Goal: Register for event/course

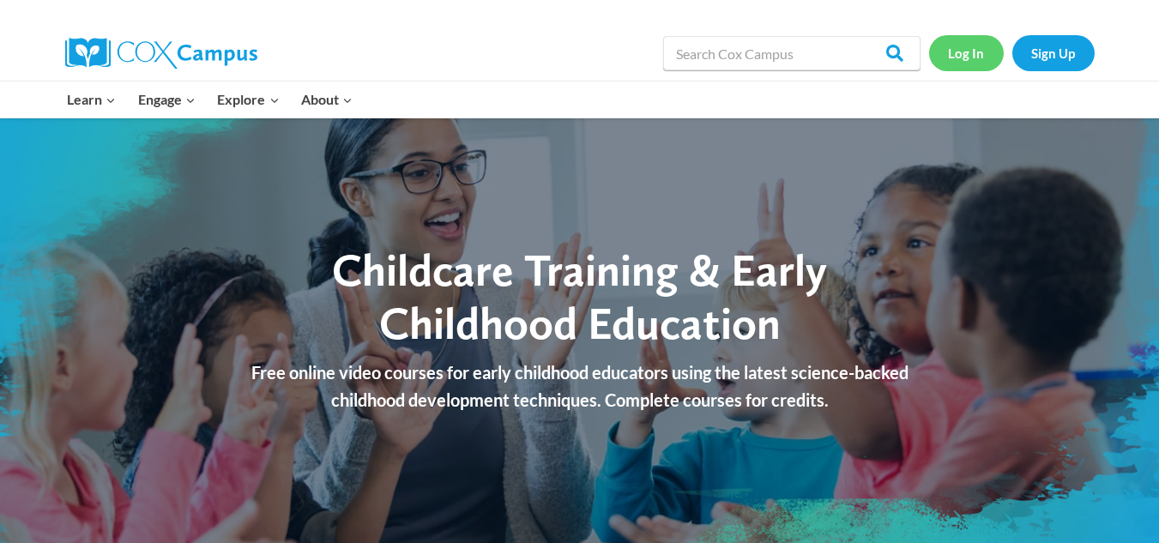
click at [960, 58] on link "Log In" at bounding box center [966, 52] width 75 height 35
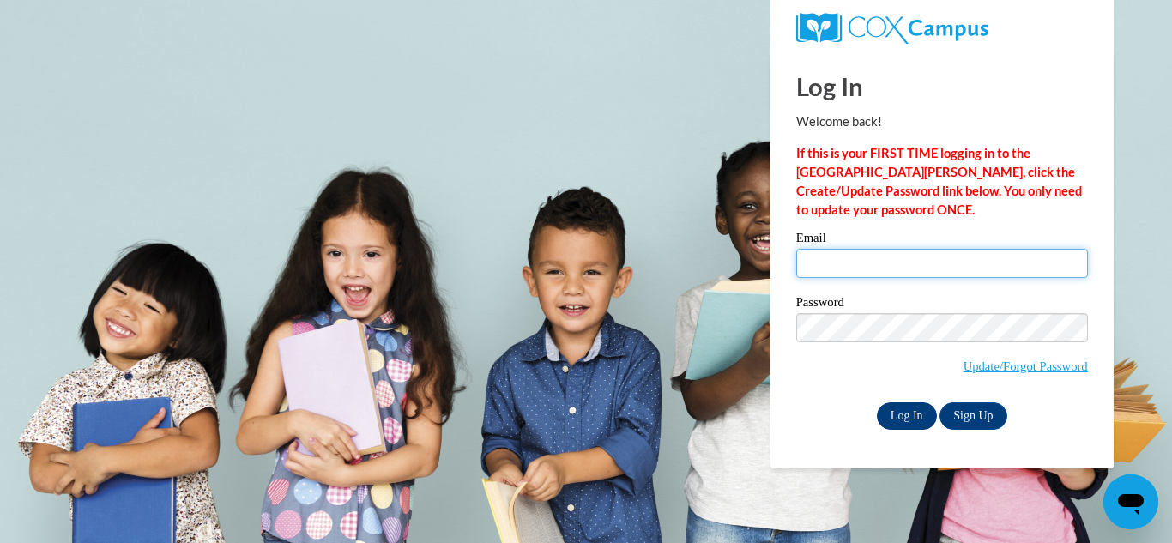
type input "alotofzip55@gmail.com"
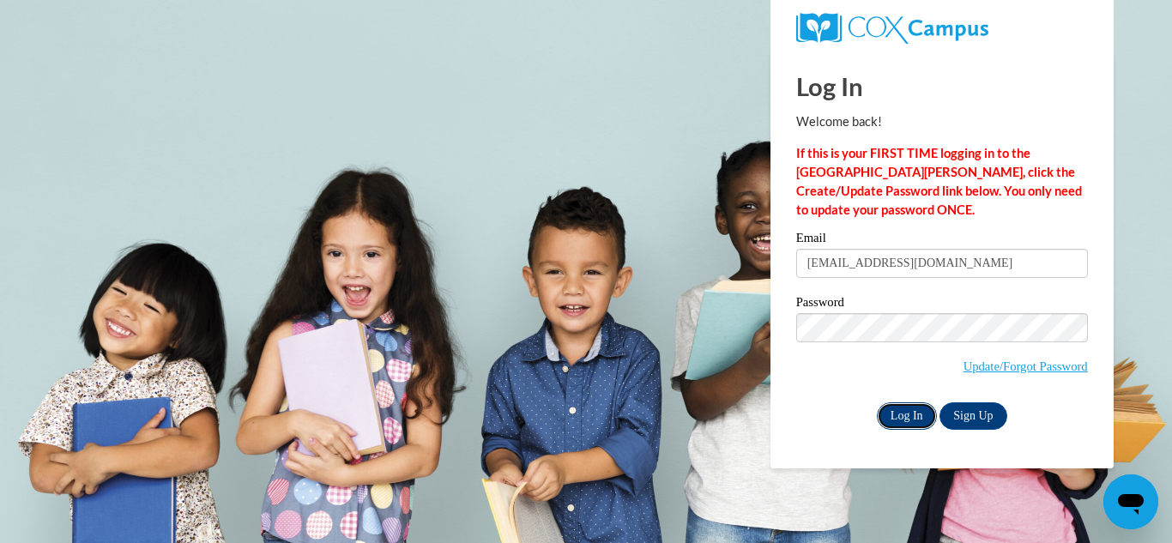
click at [915, 414] on input "Log In" at bounding box center [907, 415] width 60 height 27
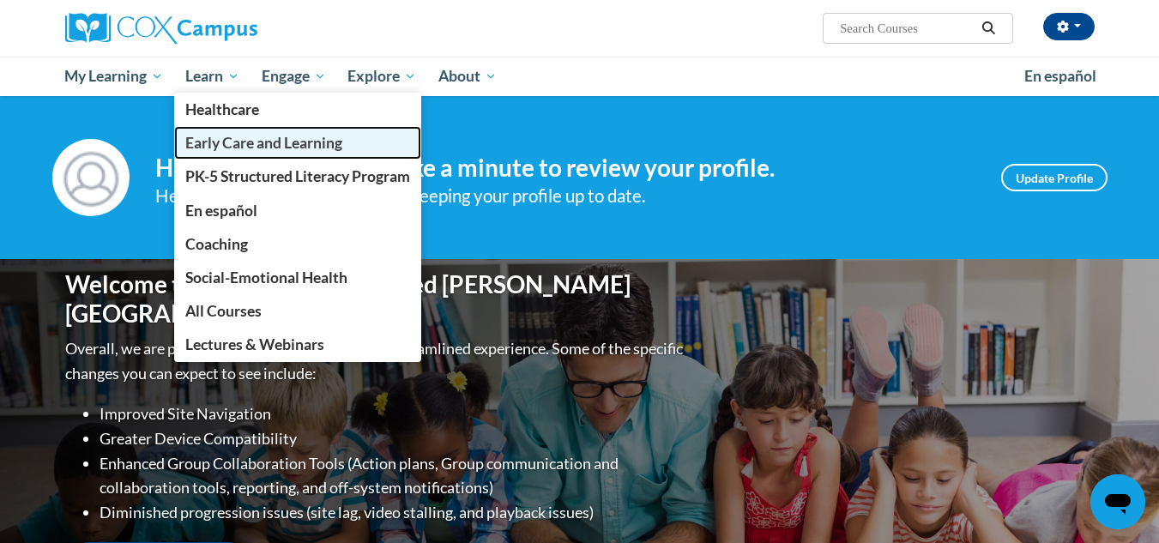
click at [215, 143] on span "Early Care and Learning" at bounding box center [263, 143] width 157 height 18
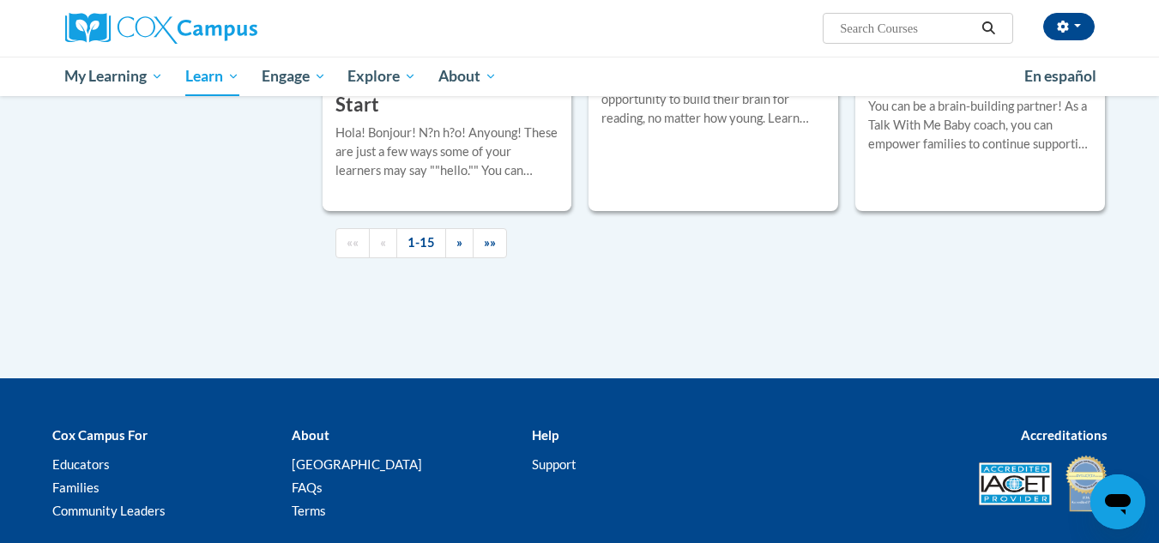
scroll to position [2660, 0]
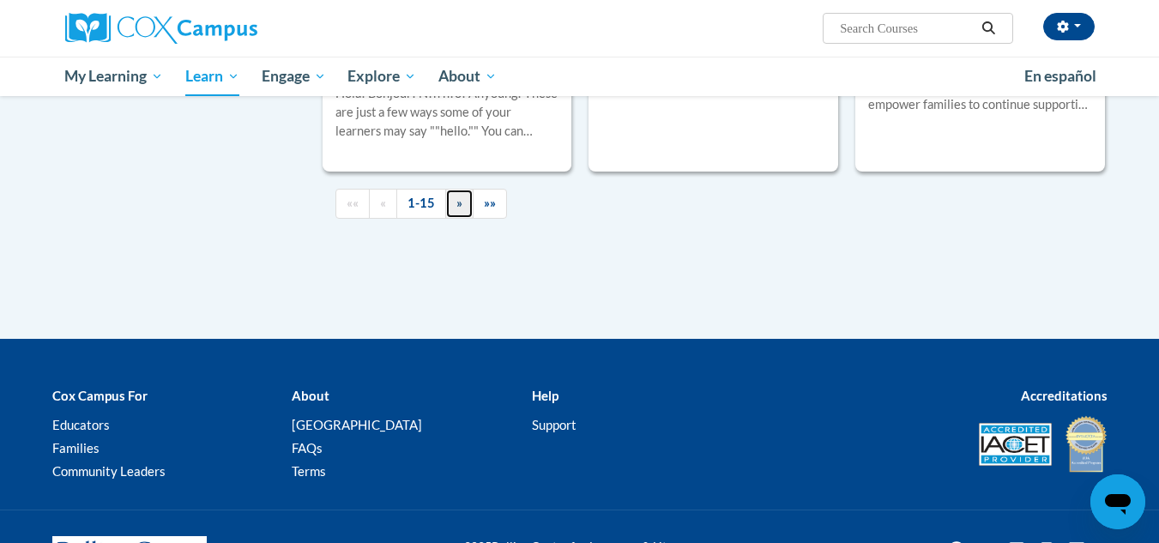
click at [456, 210] on span "»" at bounding box center [459, 203] width 6 height 15
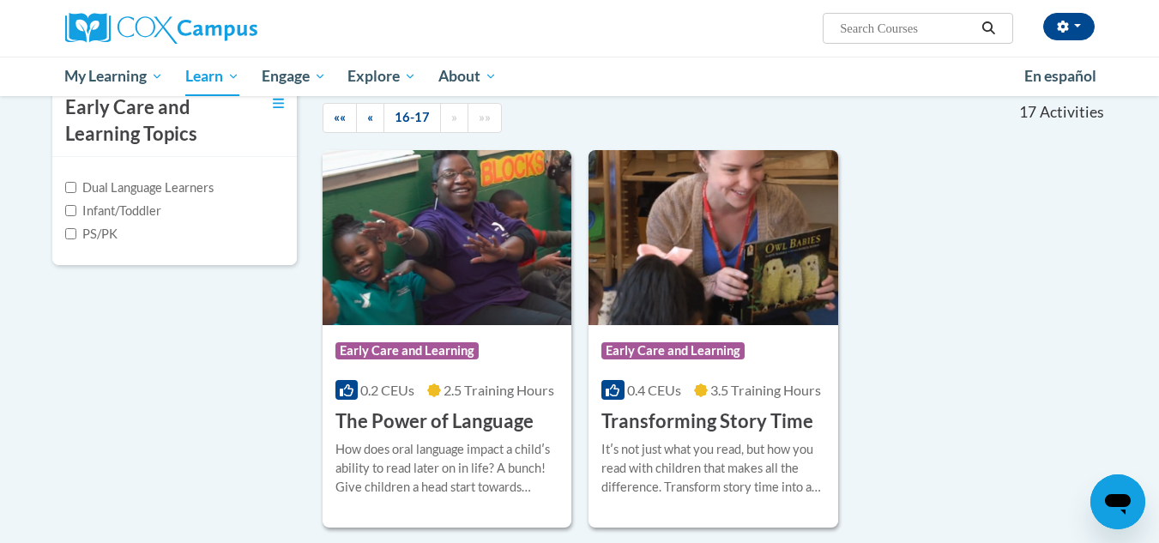
scroll to position [399, 0]
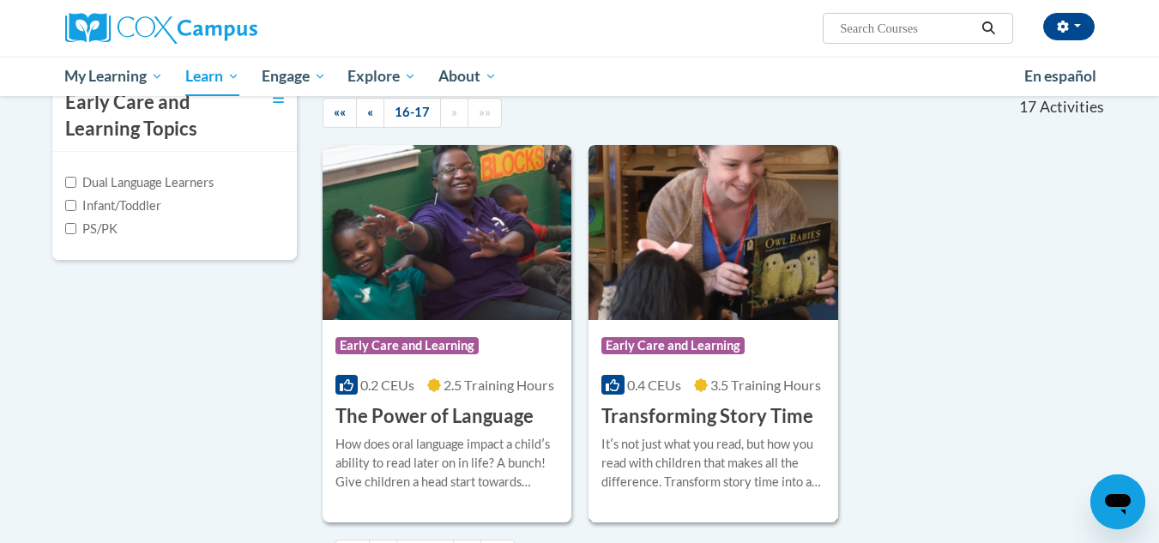
click at [716, 300] on img at bounding box center [714, 232] width 250 height 175
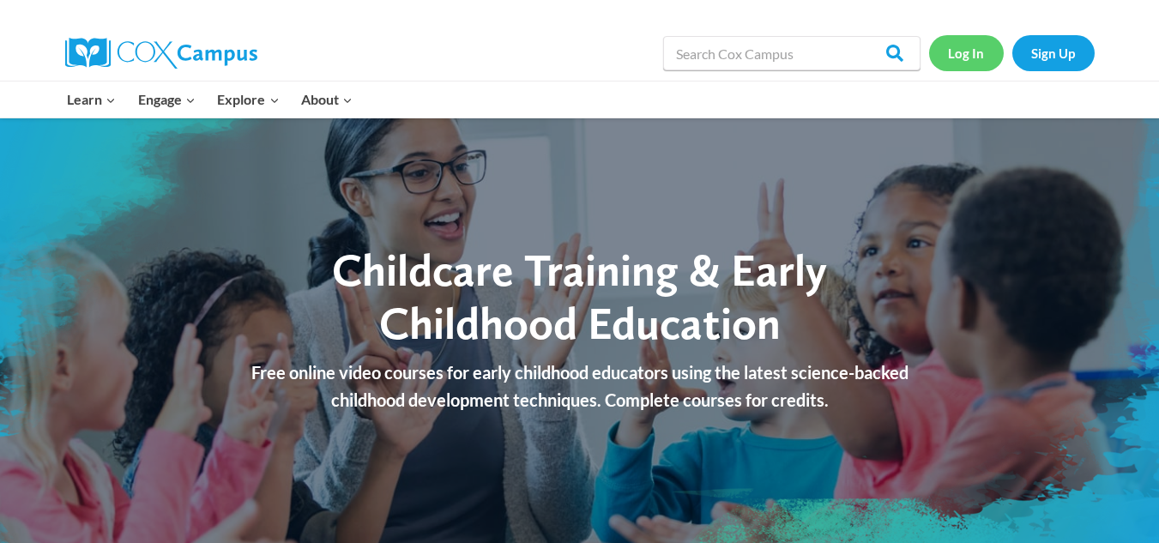
click at [958, 54] on link "Log In" at bounding box center [966, 52] width 75 height 35
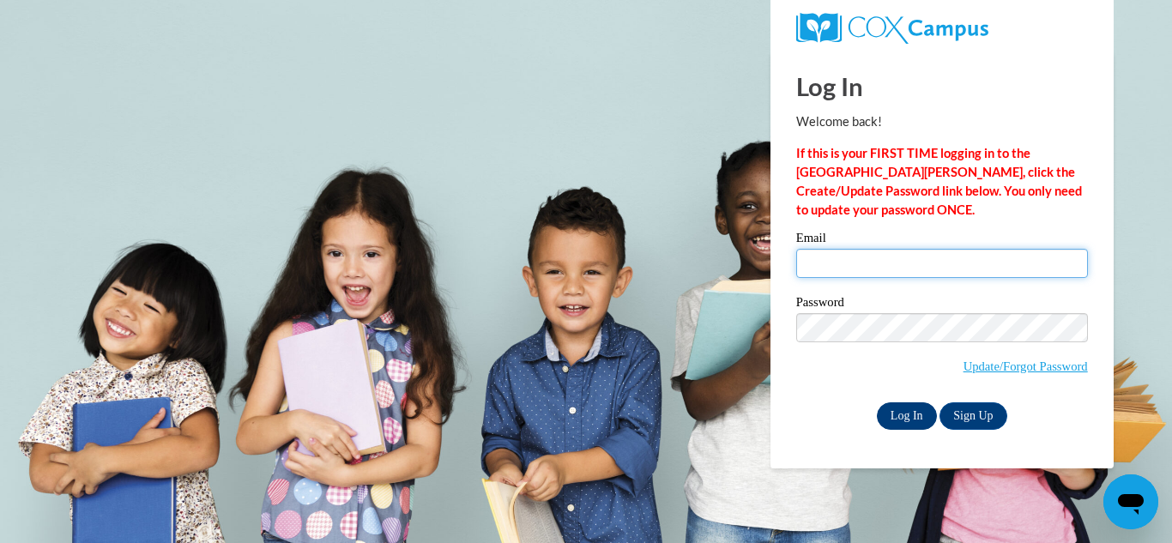
type input "alotofzip55@gmail.com"
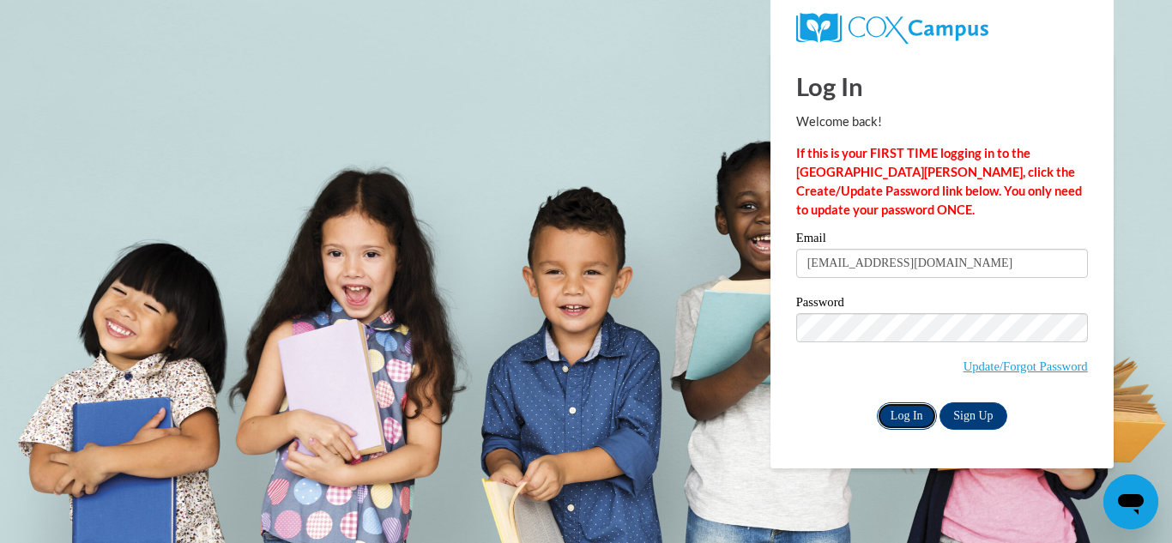
click at [910, 417] on input "Log In" at bounding box center [907, 415] width 60 height 27
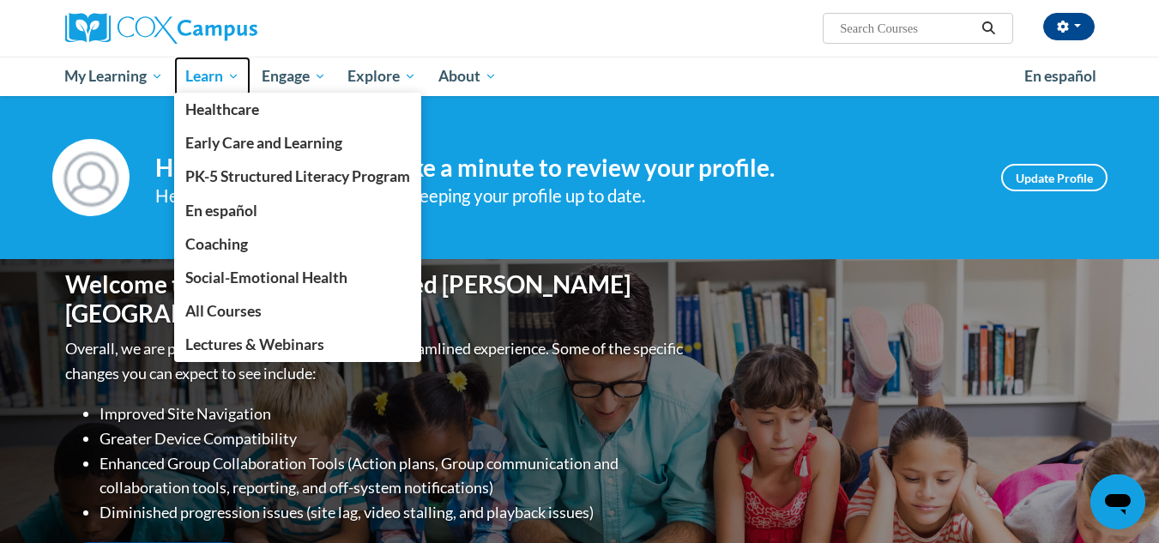
click at [230, 71] on span "Learn" at bounding box center [212, 76] width 54 height 21
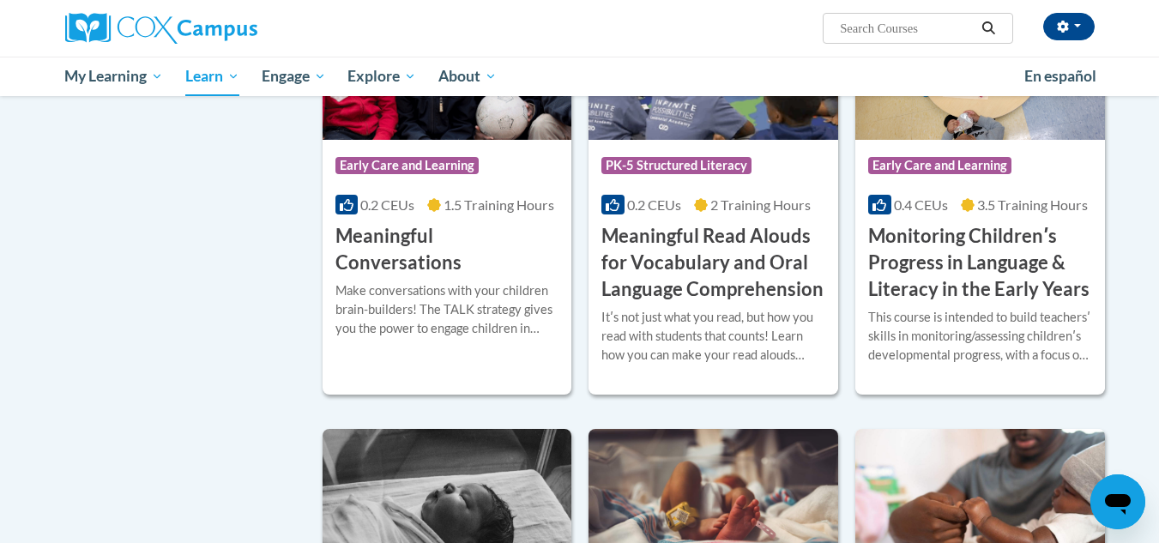
scroll to position [2660, 0]
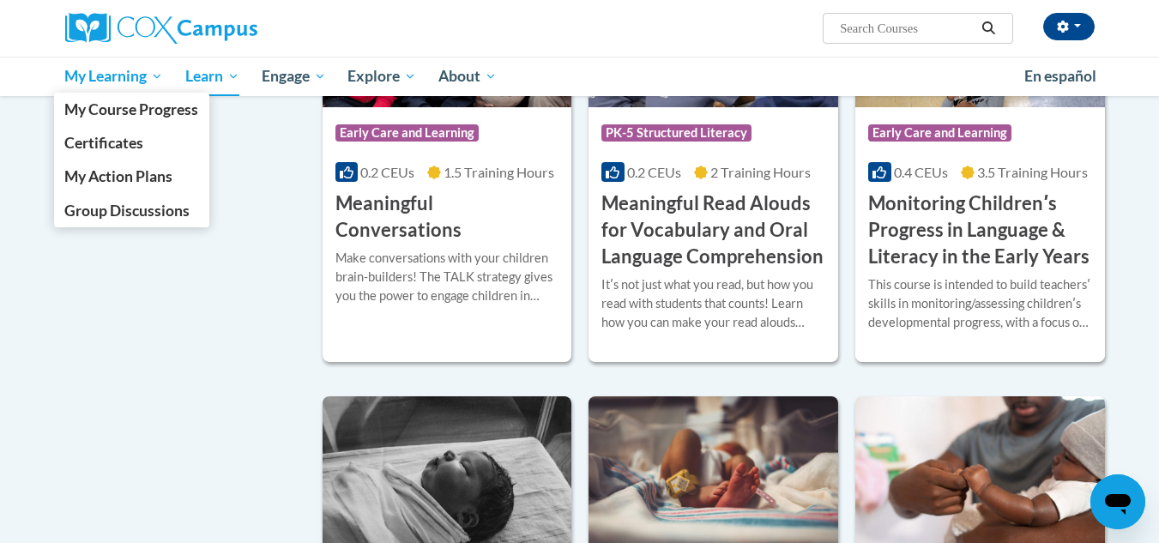
click at [115, 73] on span "My Learning" at bounding box center [113, 76] width 99 height 21
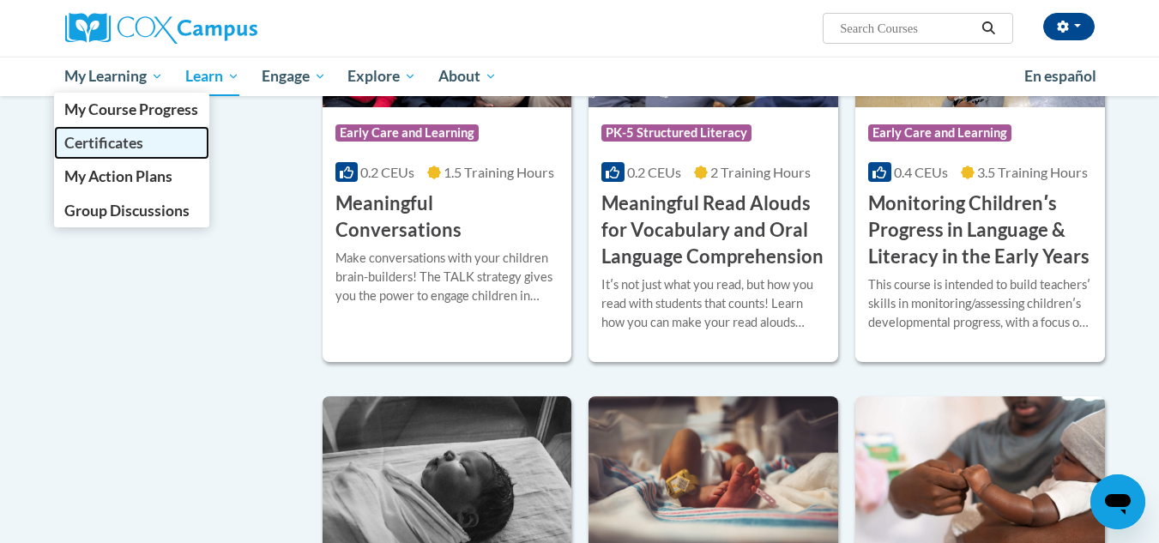
click at [141, 144] on span "Certificates" at bounding box center [103, 143] width 79 height 18
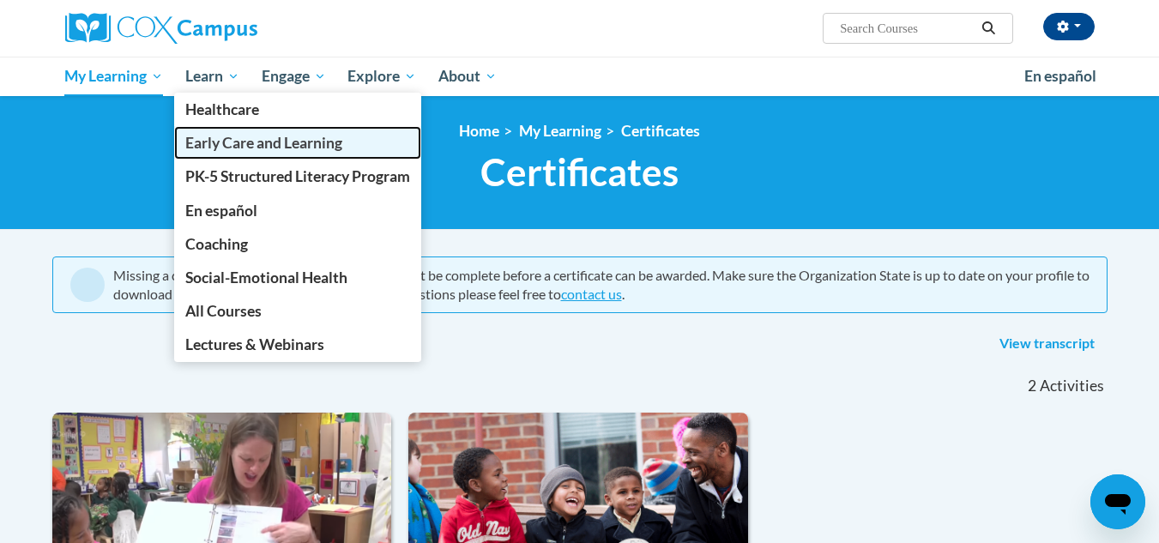
click at [226, 144] on span "Early Care and Learning" at bounding box center [263, 143] width 157 height 18
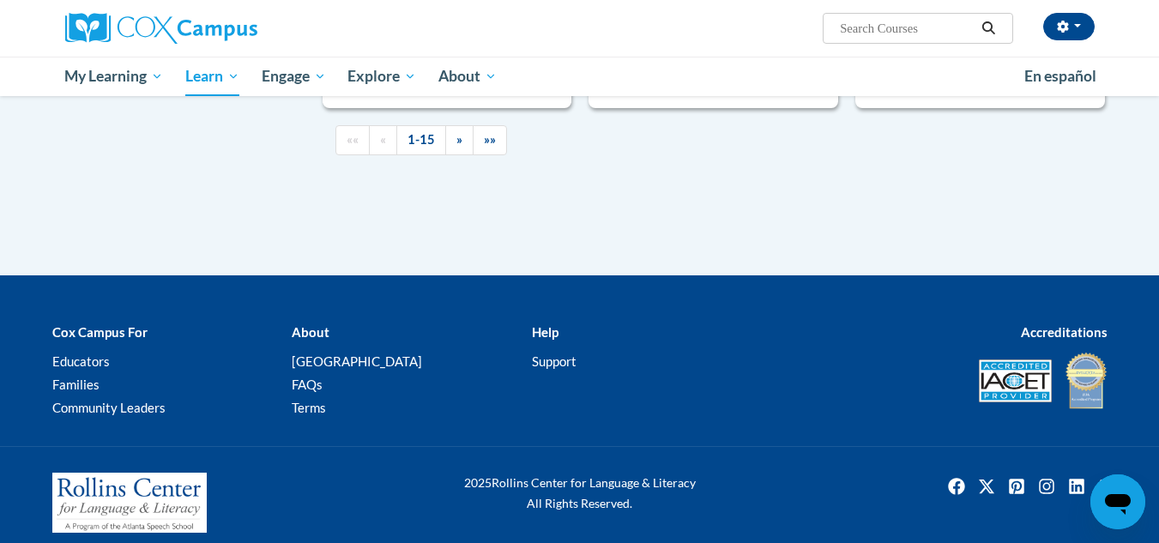
scroll to position [2745, 0]
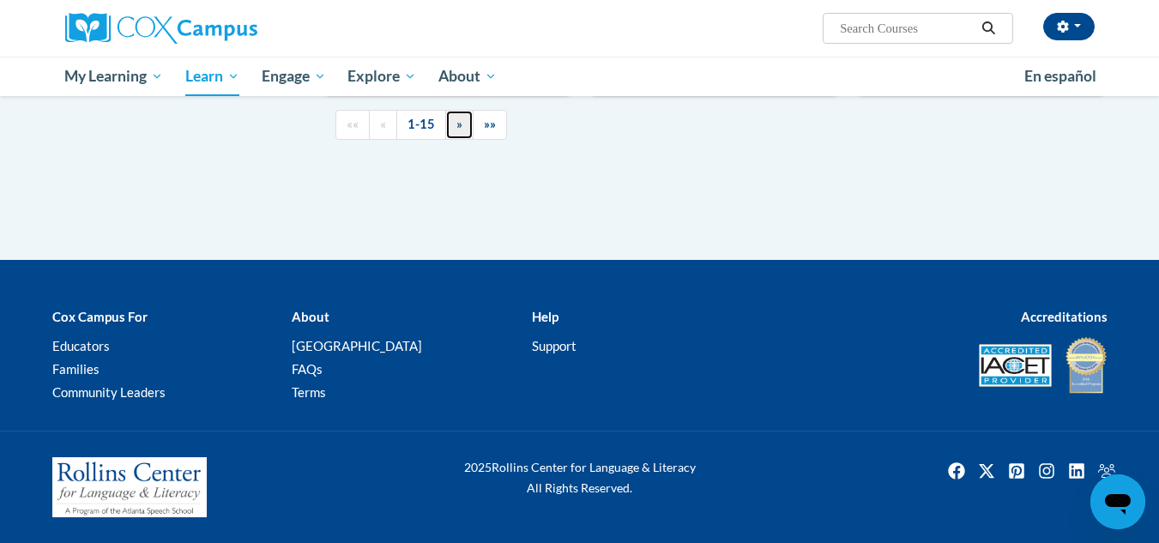
click at [455, 140] on link "»" at bounding box center [459, 125] width 28 height 30
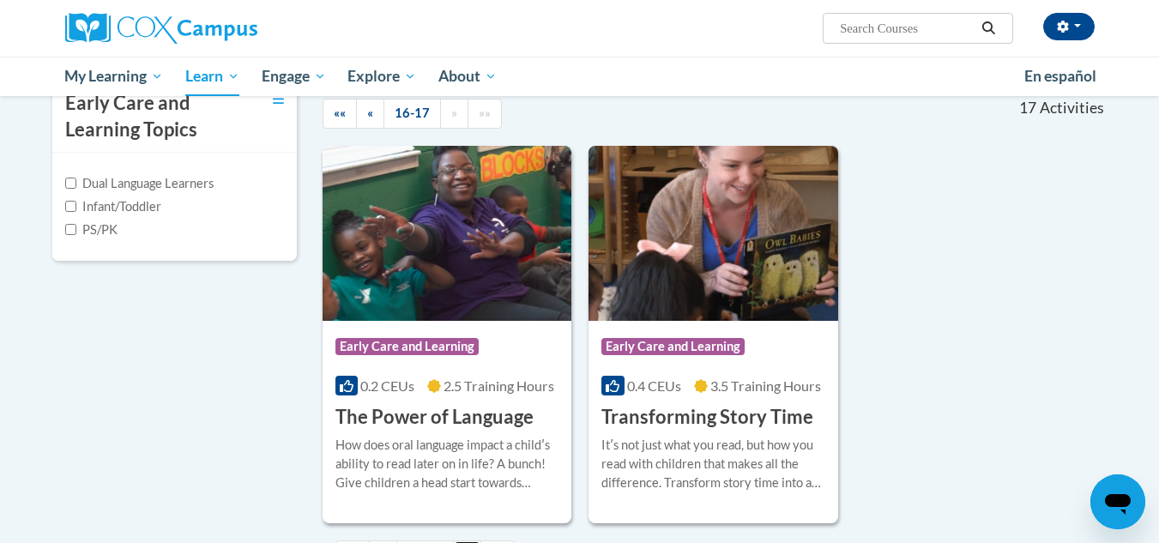
scroll to position [399, 0]
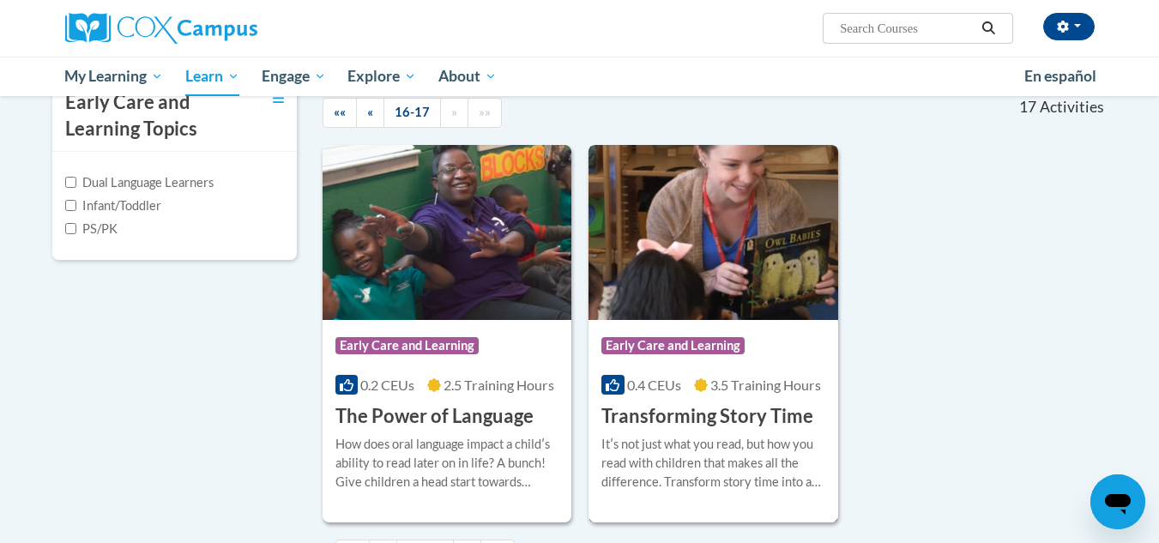
click at [704, 293] on img at bounding box center [714, 232] width 250 height 175
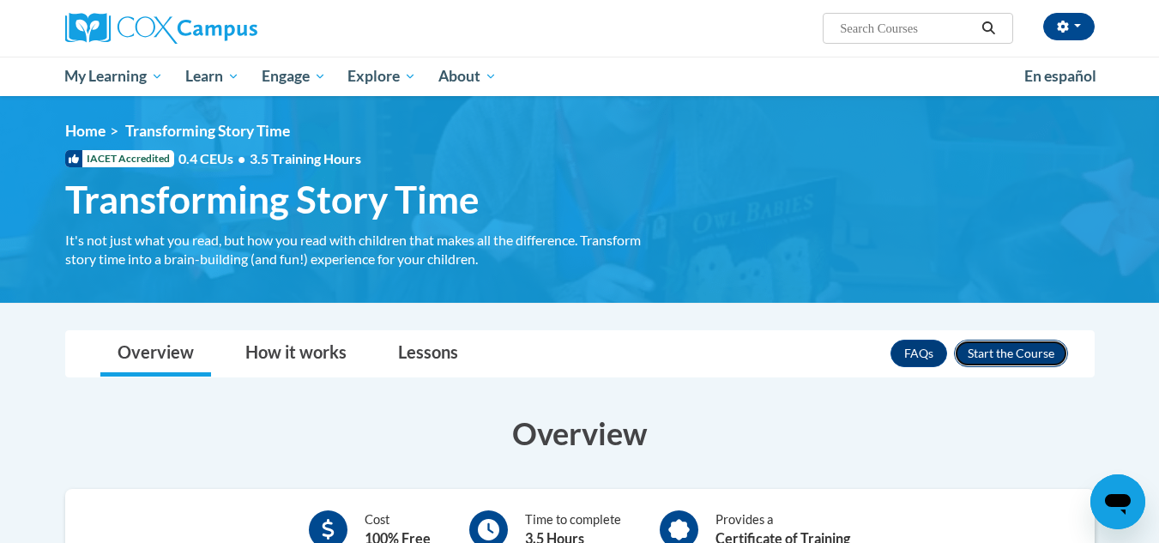
click at [1017, 351] on button "Enroll" at bounding box center [1011, 353] width 114 height 27
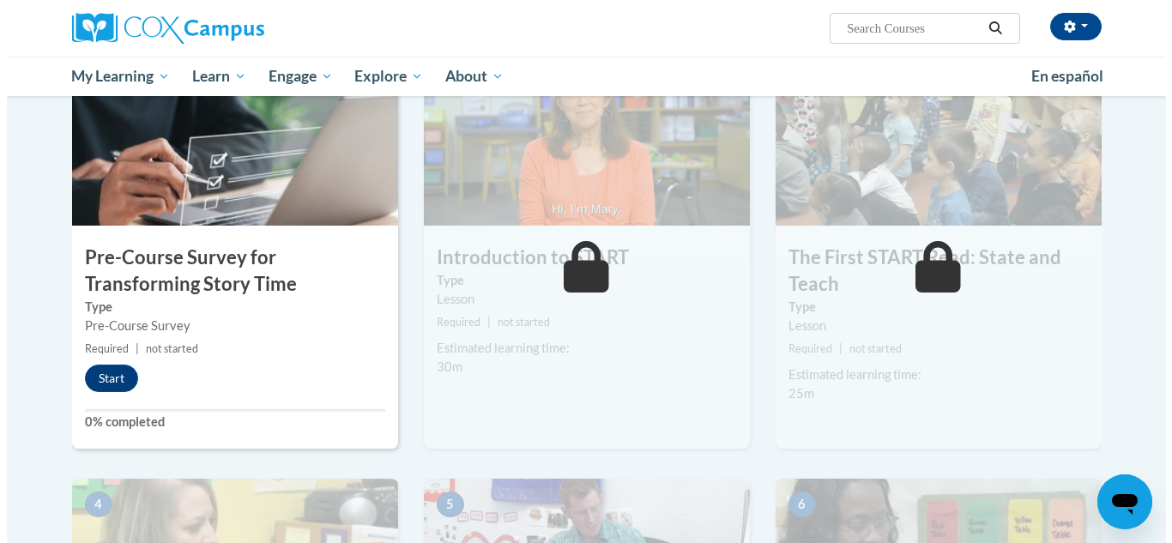
scroll to position [601, 0]
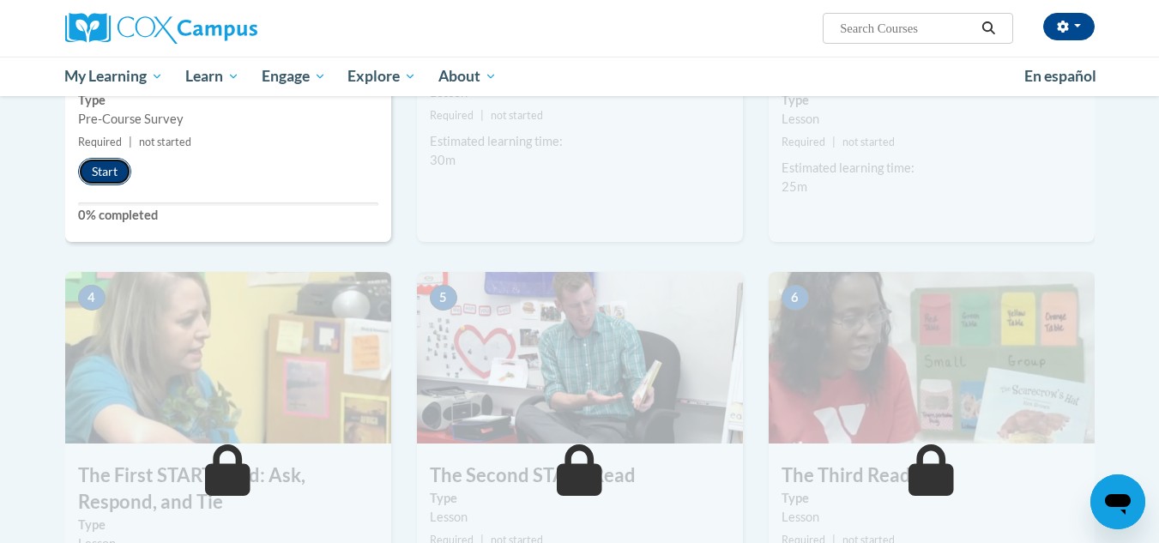
click at [117, 170] on button "Start" at bounding box center [104, 171] width 53 height 27
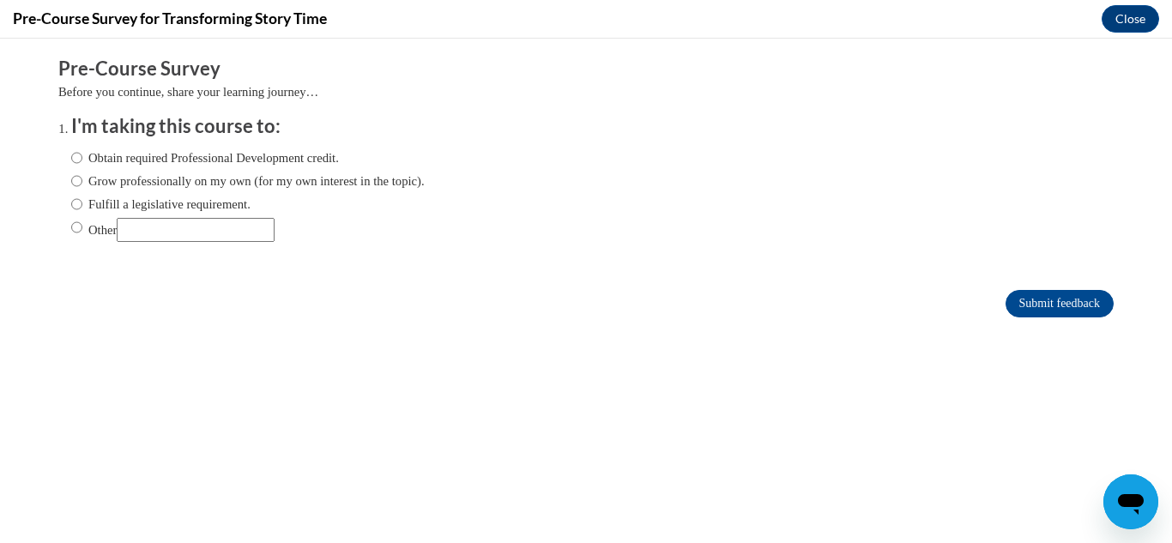
scroll to position [0, 0]
click at [71, 162] on input "Obtain required Professional Development credit." at bounding box center [76, 157] width 11 height 19
radio input "true"
click at [1026, 305] on input "Submit feedback" at bounding box center [1060, 303] width 108 height 27
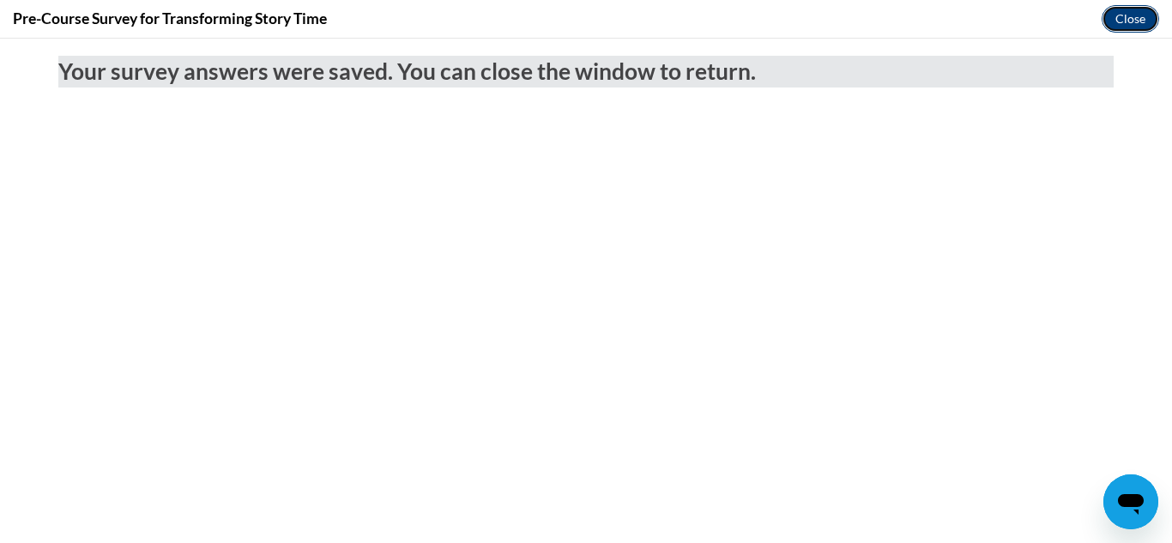
click at [1120, 13] on button "Close" at bounding box center [1130, 18] width 57 height 27
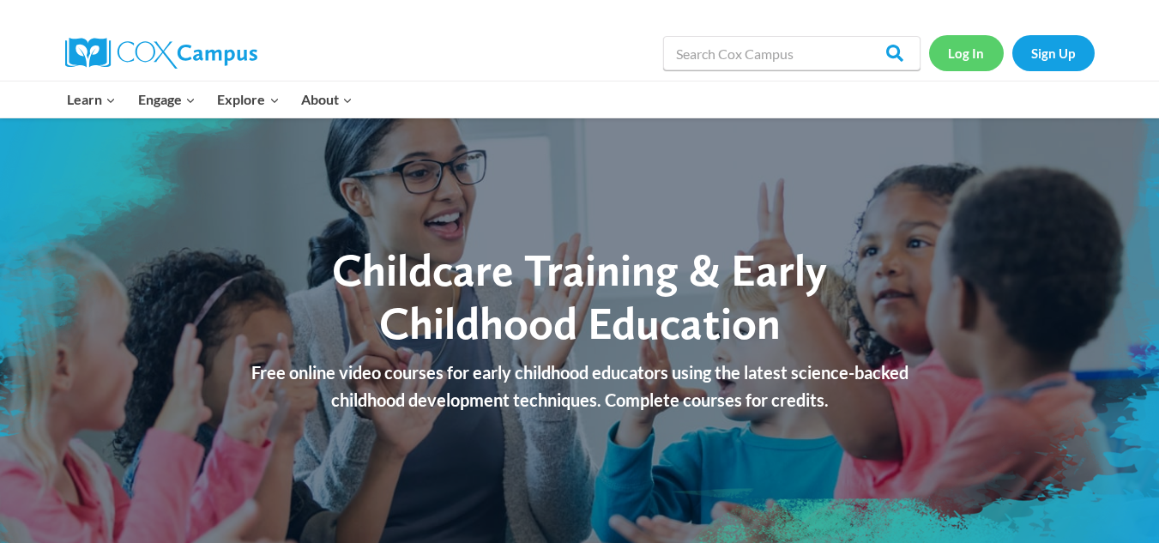
click at [954, 48] on link "Log In" at bounding box center [966, 52] width 75 height 35
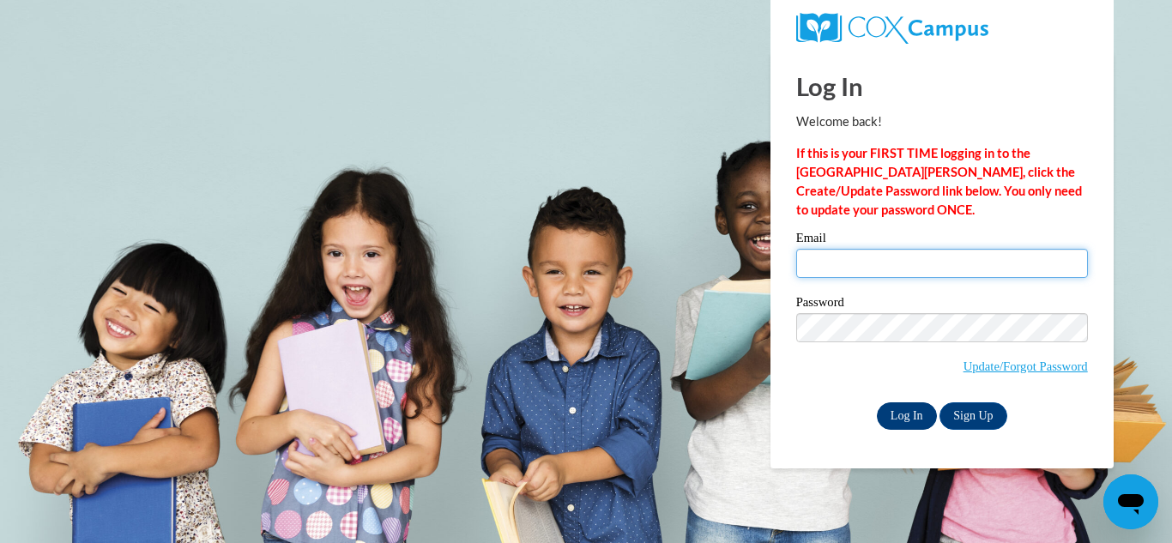
type input "alotofzip55@gmail.com"
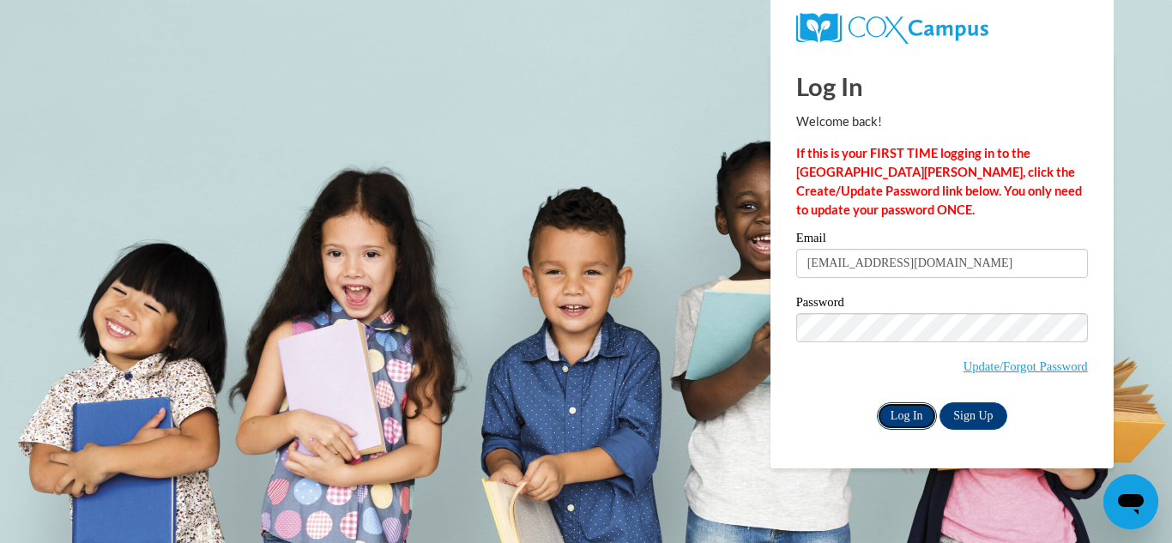
click at [917, 412] on input "Log In" at bounding box center [907, 415] width 60 height 27
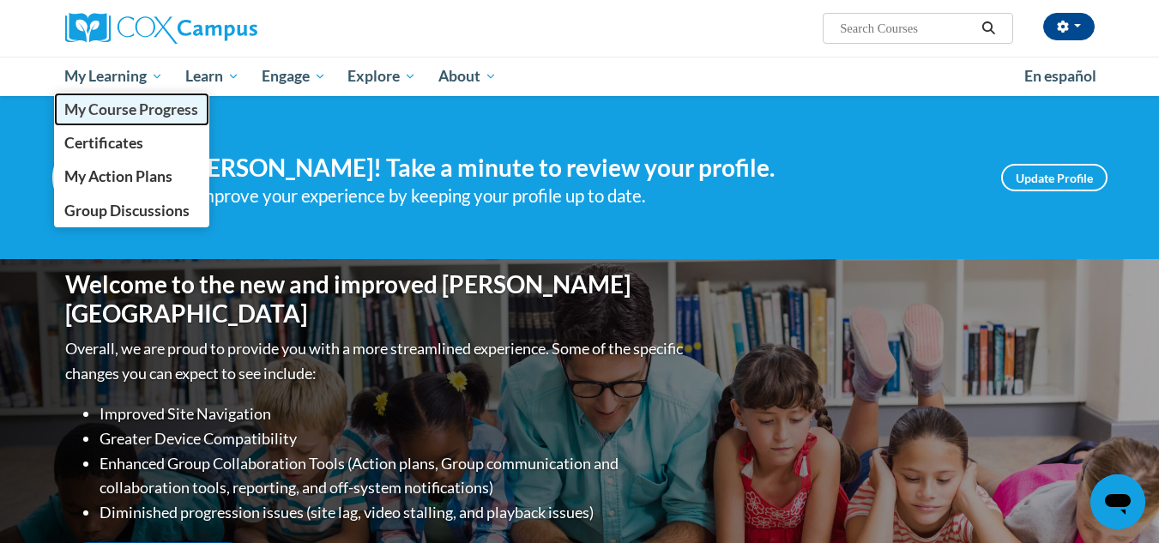
click at [130, 117] on span "My Course Progress" at bounding box center [131, 109] width 134 height 18
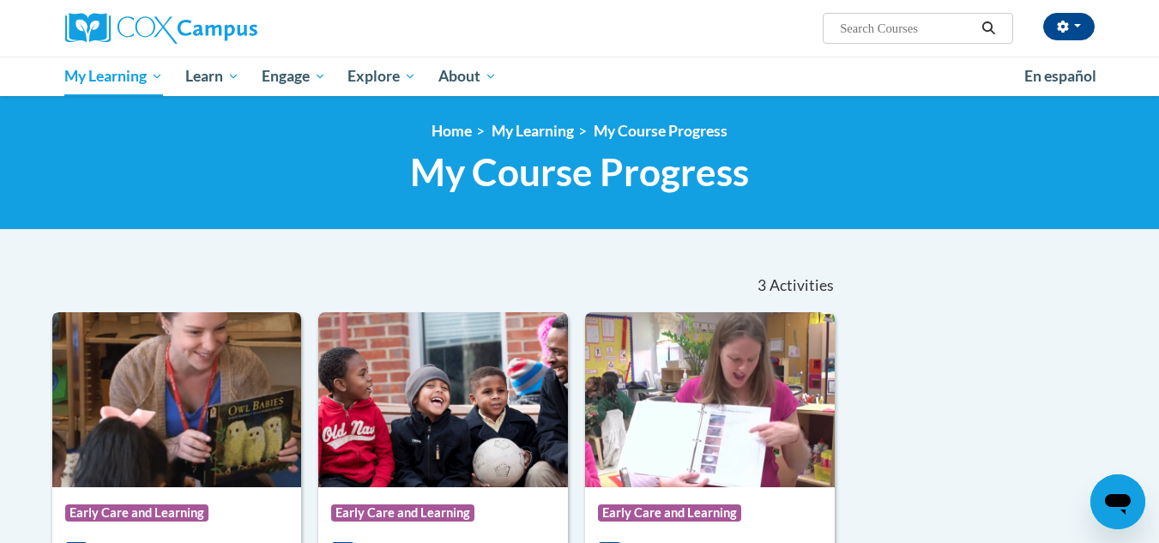
click at [212, 402] on img at bounding box center [177, 399] width 250 height 175
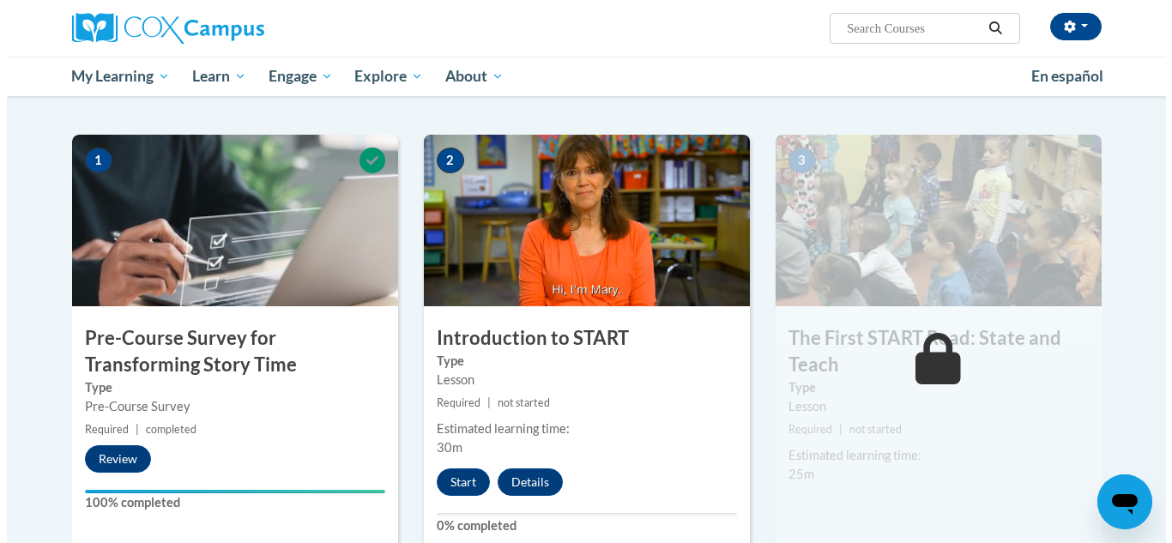
scroll to position [343, 0]
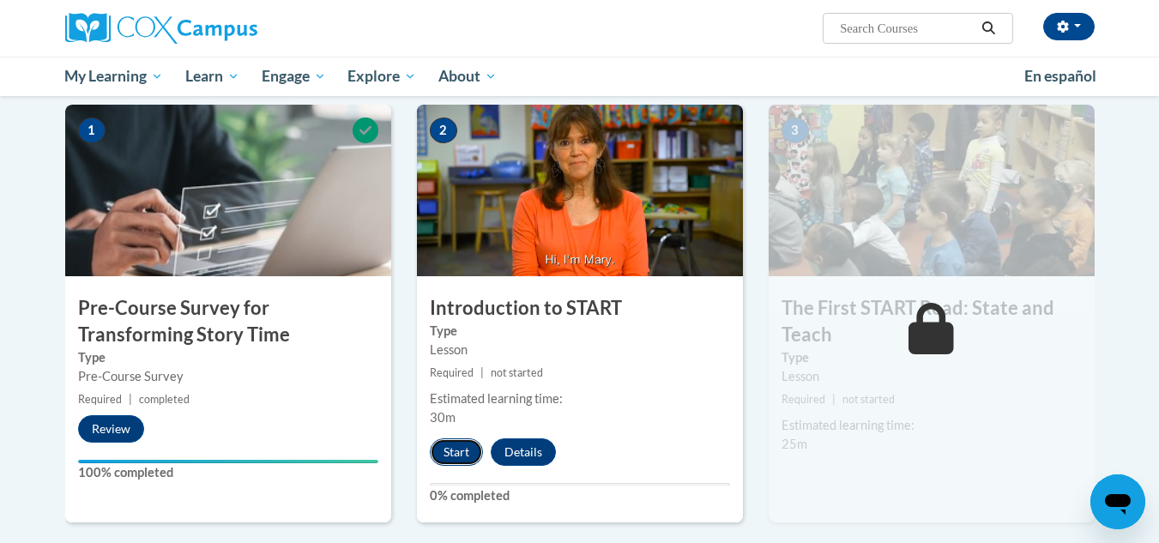
click at [463, 445] on button "Start" at bounding box center [456, 451] width 53 height 27
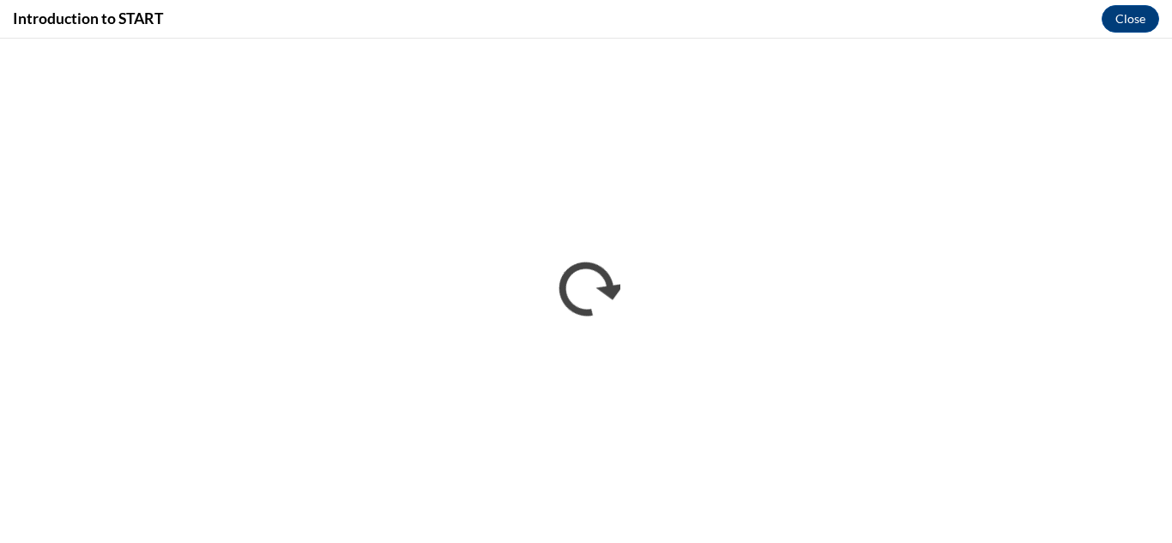
scroll to position [0, 0]
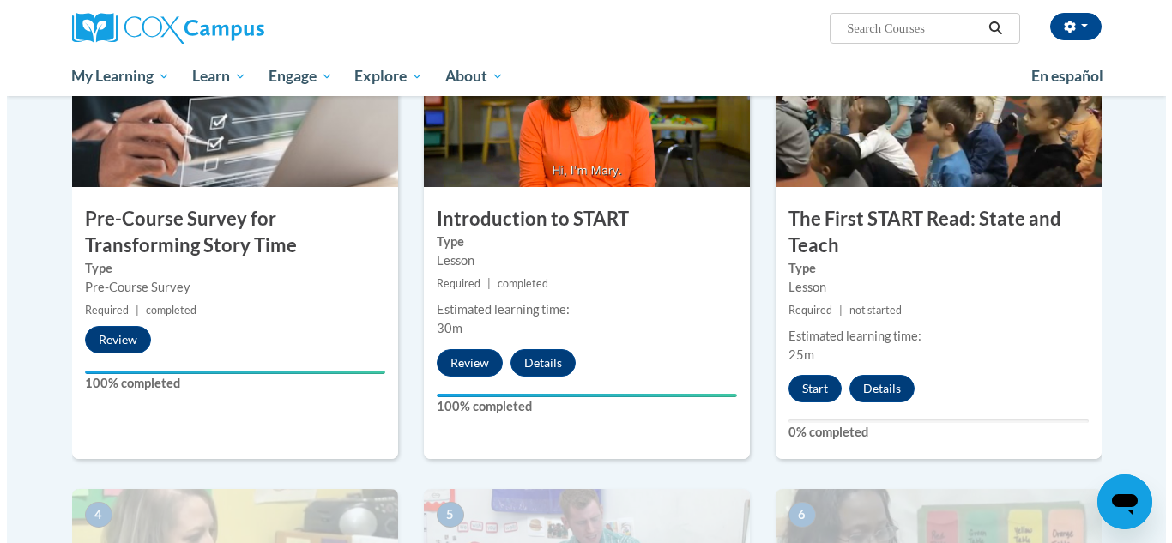
scroll to position [429, 0]
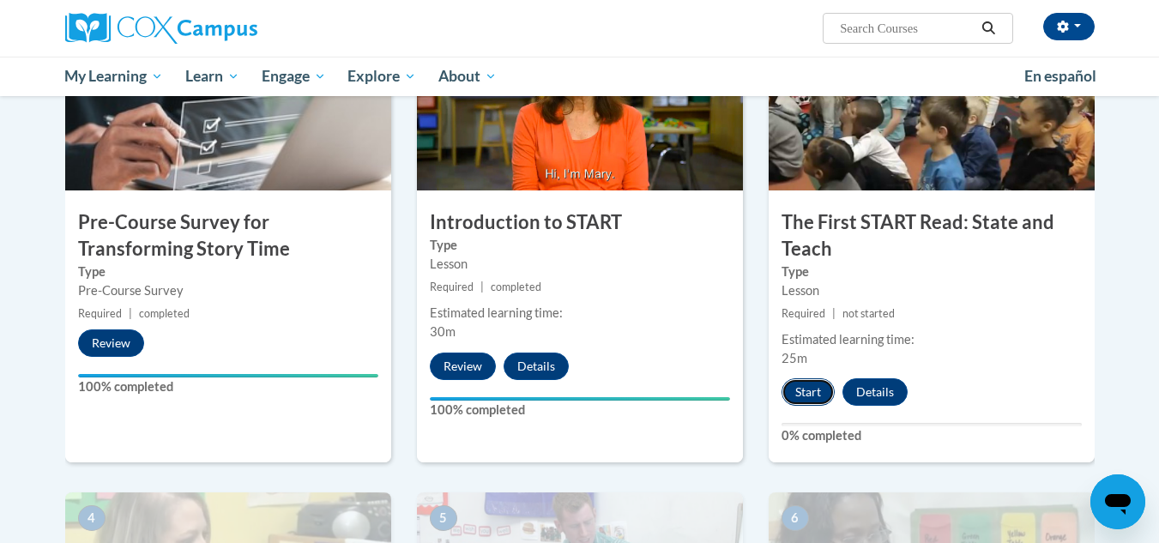
click at [799, 392] on button "Start" at bounding box center [808, 391] width 53 height 27
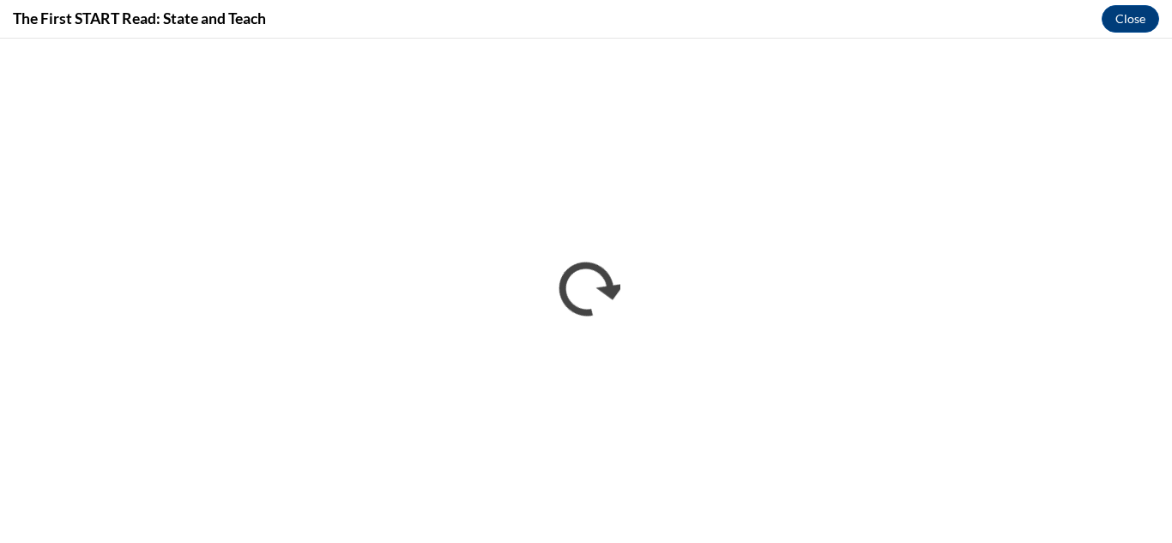
scroll to position [0, 0]
